Goal: Find specific page/section: Find specific page/section

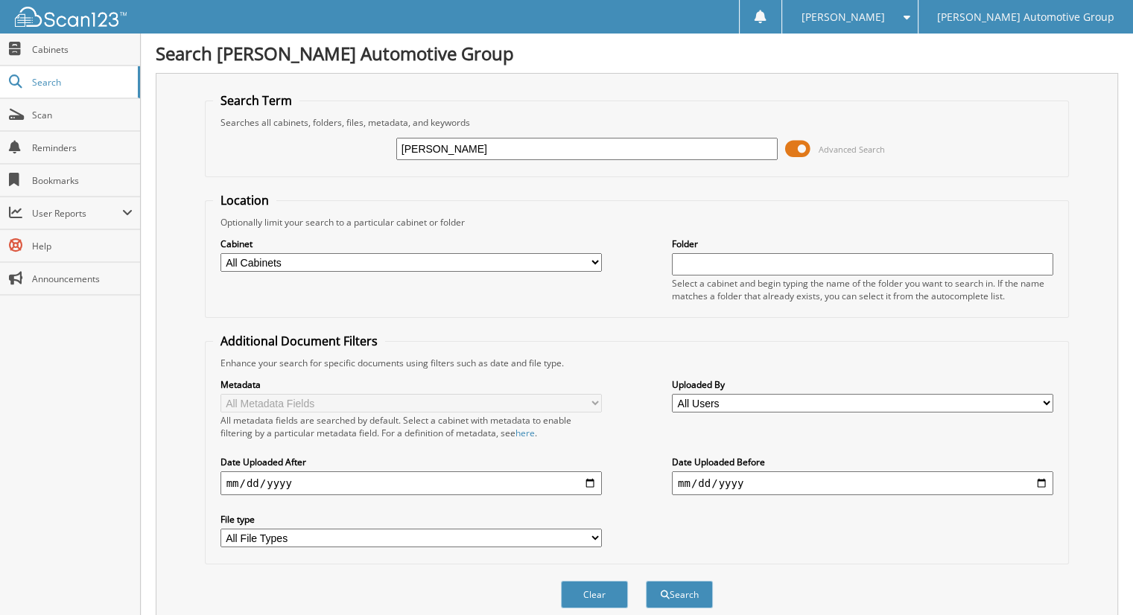
type input "[PERSON_NAME]"
click at [646, 581] on button "Search" at bounding box center [679, 595] width 67 height 28
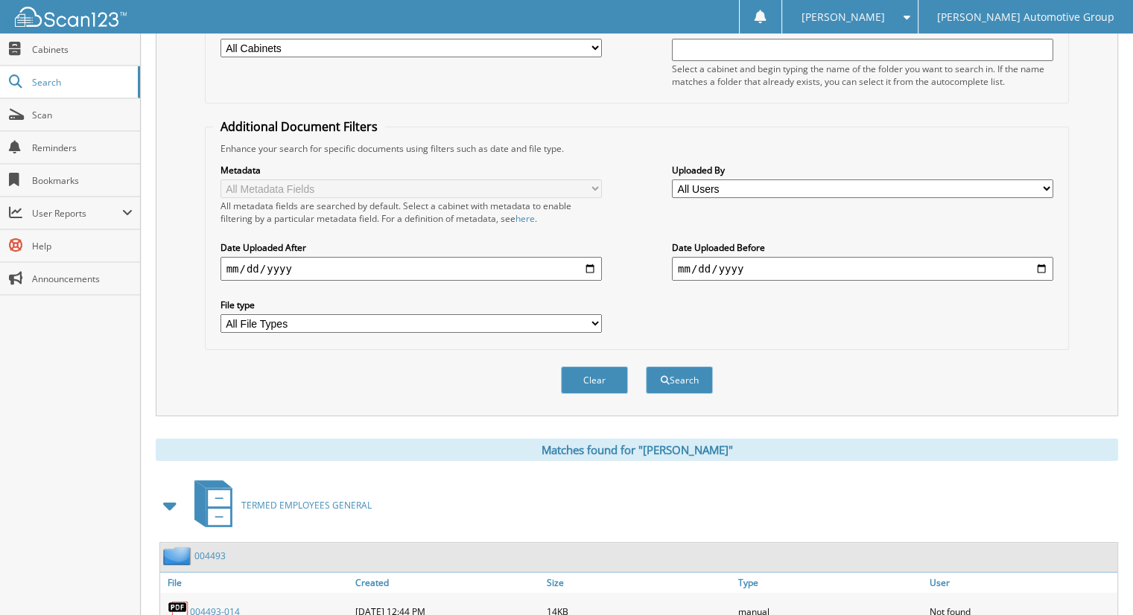
scroll to position [447, 0]
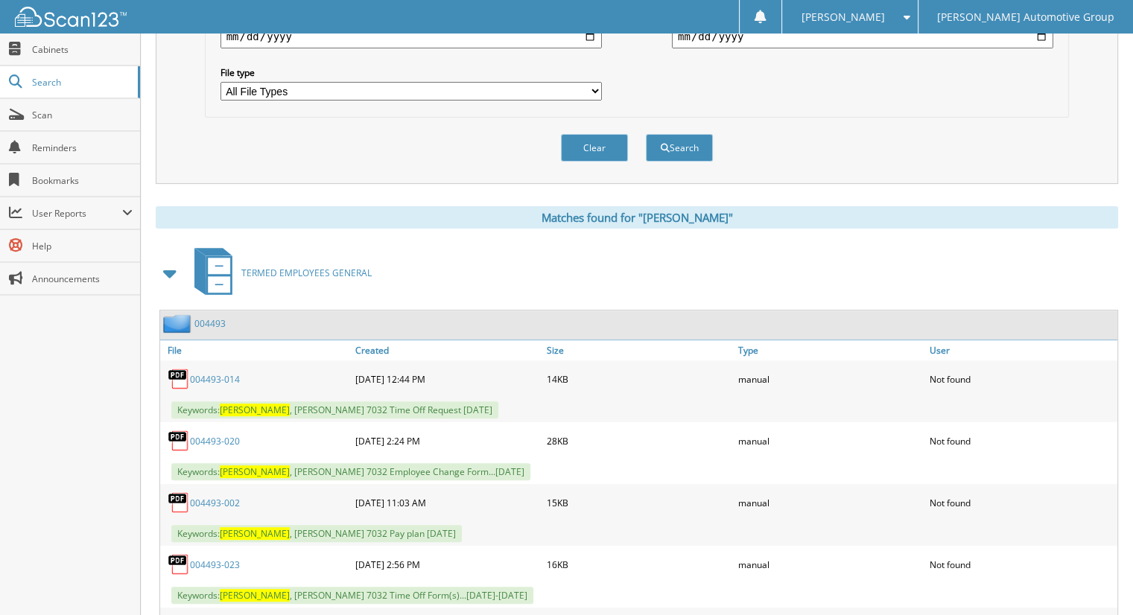
click at [203, 317] on link "004493" at bounding box center [209, 323] width 31 height 13
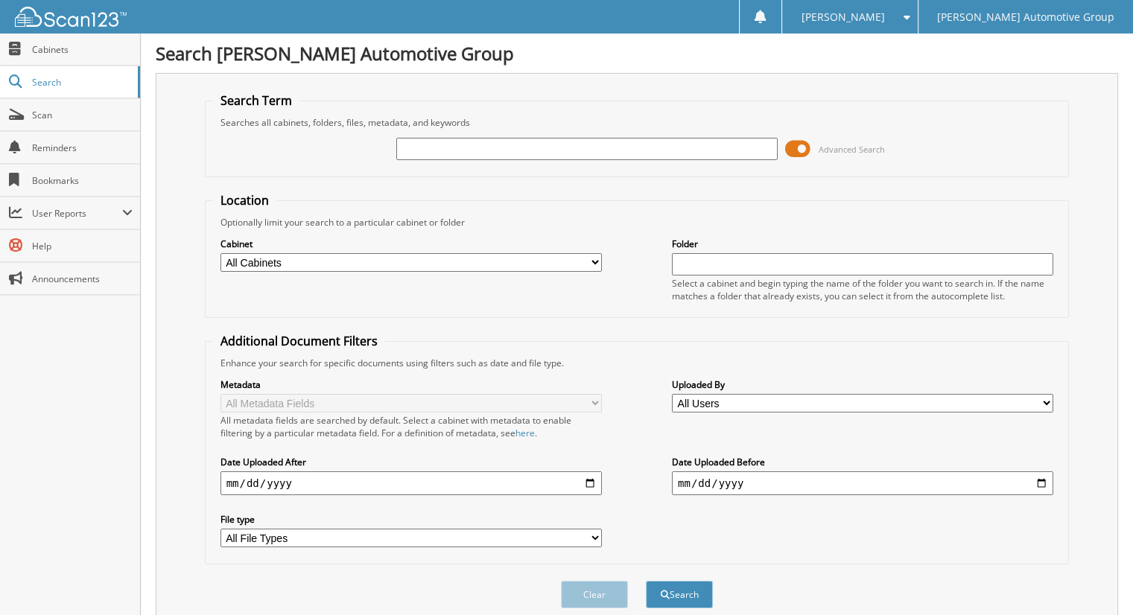
click at [477, 164] on div "Advanced Search" at bounding box center [637, 149] width 848 height 40
click at [477, 147] on input "text" at bounding box center [586, 149] width 381 height 22
type input "dylan hutchins"
click at [646, 581] on button "Search" at bounding box center [679, 595] width 67 height 28
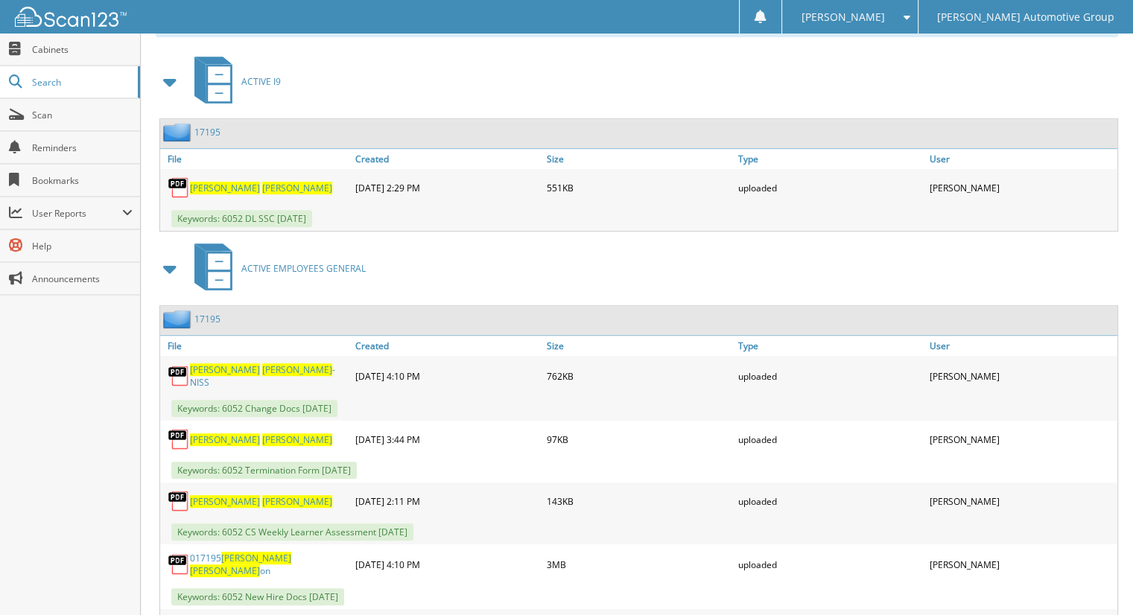
scroll to position [772, 0]
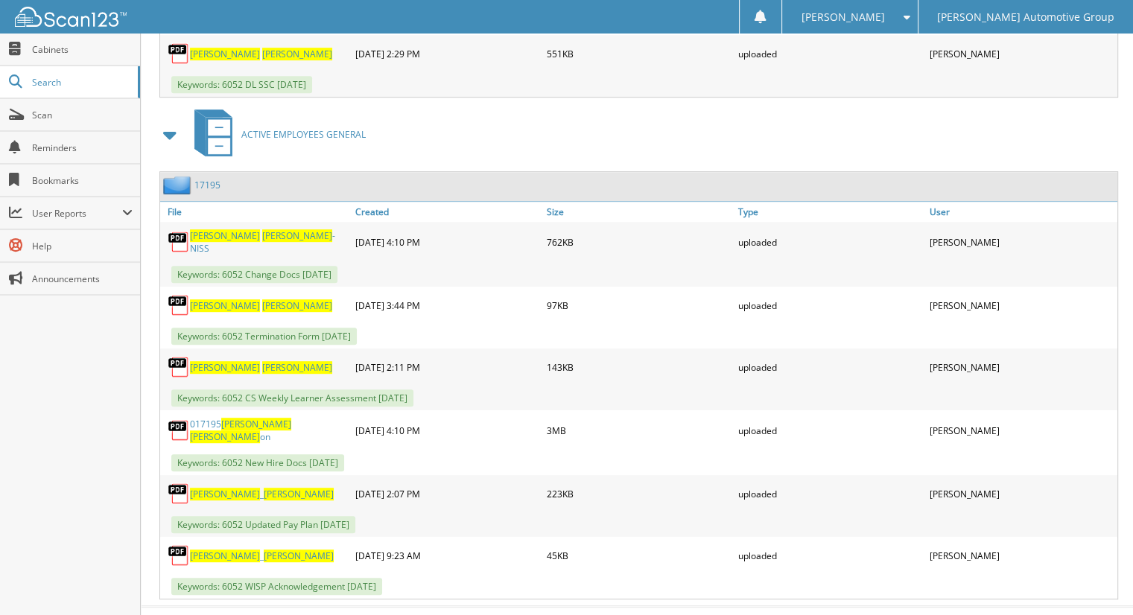
click at [214, 179] on link "17195" at bounding box center [207, 185] width 26 height 13
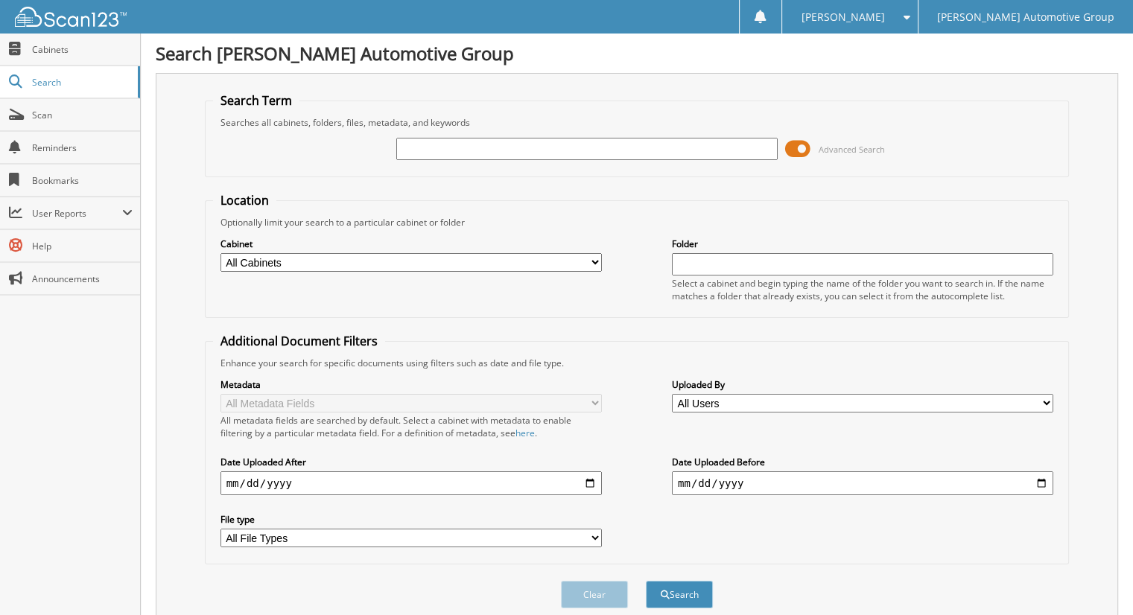
click at [447, 150] on input "text" at bounding box center [586, 149] width 381 height 22
